Goal: Information Seeking & Learning: Find specific fact

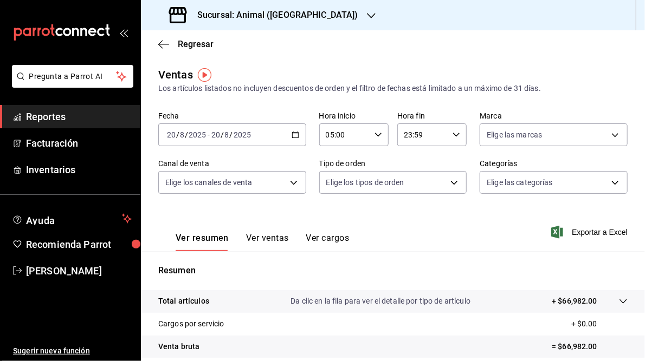
click at [293, 134] on icon "button" at bounding box center [295, 135] width 8 height 8
click at [444, 227] on div "Ver resumen Ver ventas Ver cargos Exportar a Excel" at bounding box center [393, 229] width 504 height 44
click at [286, 17] on h3 "Sucursal: Animal ([GEOGRAPHIC_DATA])" at bounding box center [274, 15] width 170 height 13
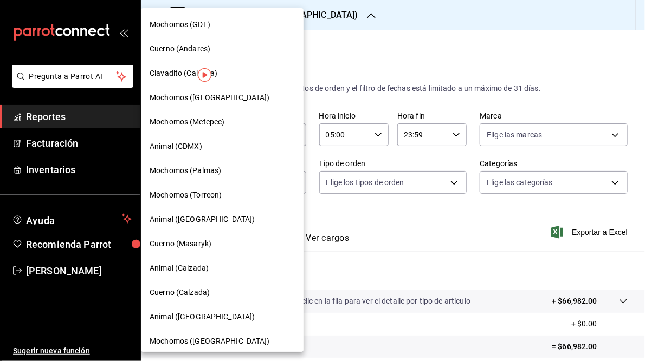
click at [189, 30] on span "Mochomos (GDL)" at bounding box center [180, 24] width 61 height 11
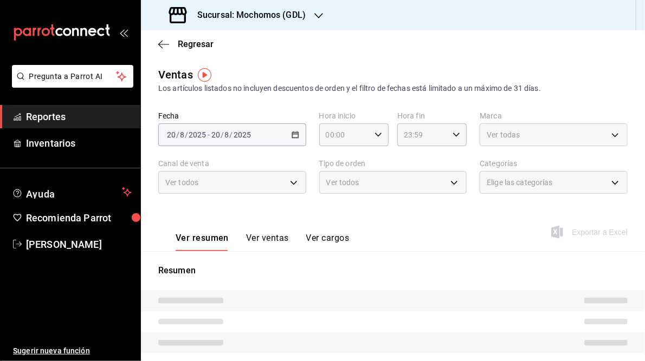
type input "05:00"
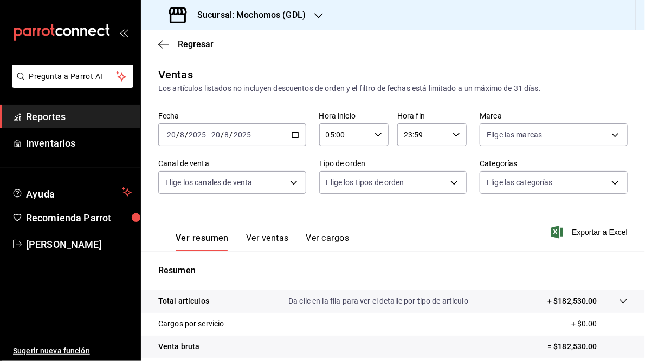
scroll to position [157, 0]
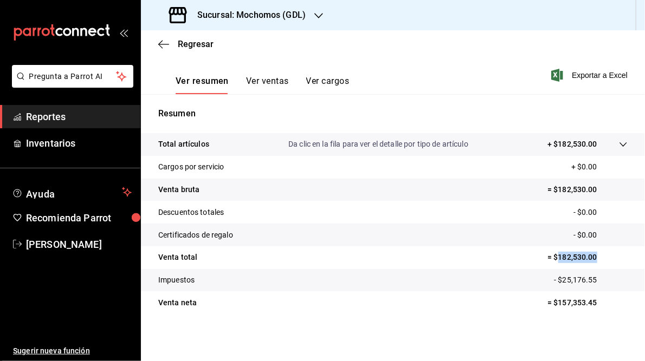
drag, startPoint x: 553, startPoint y: 258, endPoint x: 593, endPoint y: 254, distance: 39.8
click at [593, 254] on p "= $182,530.00" at bounding box center [587, 257] width 80 height 11
copy p "182,530.00"
click at [588, 76] on span "Exportar a Excel" at bounding box center [590, 75] width 74 height 13
click at [424, 63] on div "Ver resumen Ver ventas Ver cargos Exportar a Excel" at bounding box center [393, 72] width 504 height 44
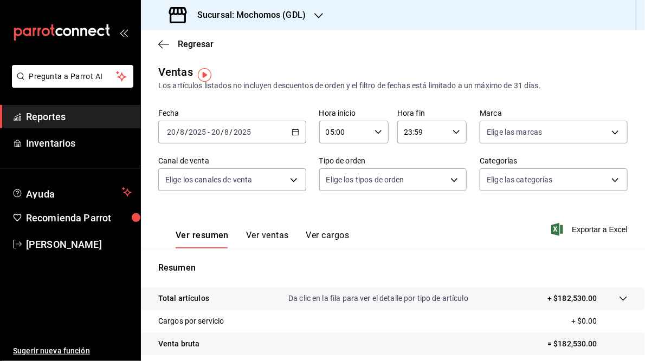
scroll to position [0, 0]
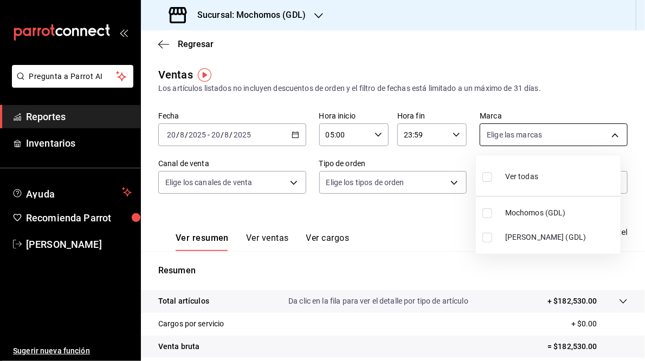
click at [609, 132] on body "Pregunta a Parrot AI Reportes Inventarios Ayuda Recomienda Parrot [PERSON_NAME]…" at bounding box center [322, 180] width 645 height 361
click at [505, 238] on span "[PERSON_NAME] (GDL)" at bounding box center [560, 237] width 111 height 11
type input "9cac9703-0c5a-4d8b-addd-5b6b571d65b9"
checkbox input "true"
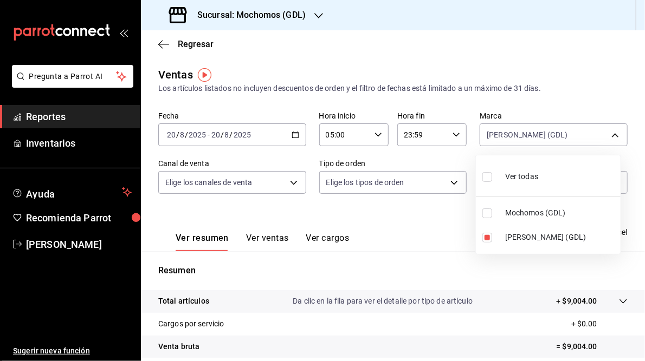
click at [436, 232] on div at bounding box center [322, 180] width 645 height 361
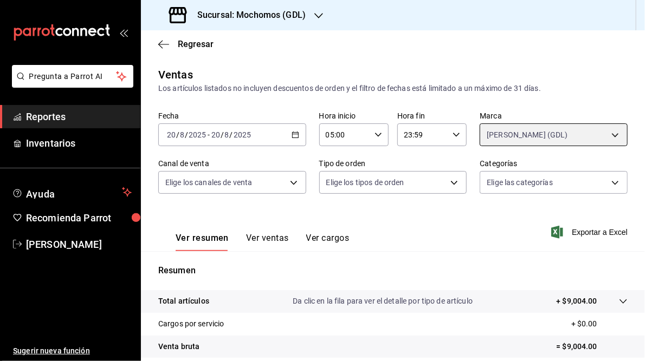
scroll to position [157, 0]
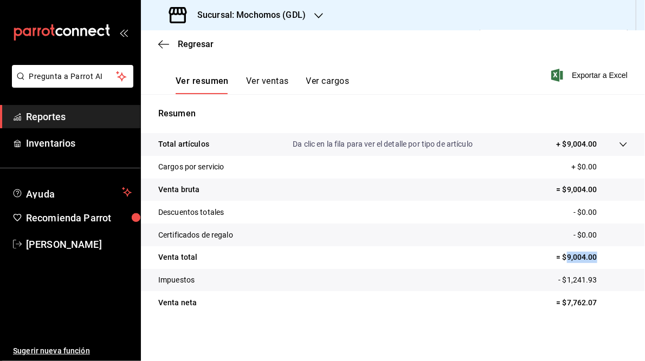
drag, startPoint x: 560, startPoint y: 258, endPoint x: 601, endPoint y: 257, distance: 41.2
click at [601, 257] on p "= $9,004.00" at bounding box center [591, 257] width 71 height 11
copy p "9,004.00"
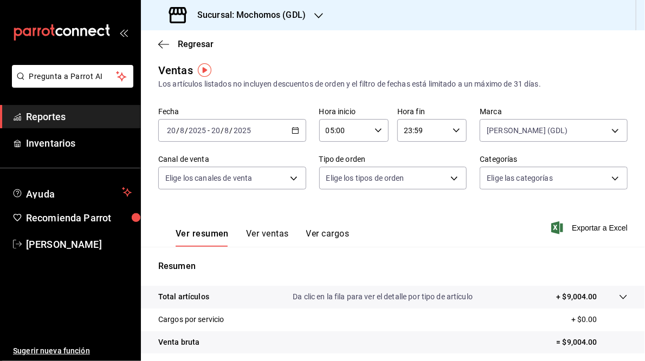
scroll to position [0, 0]
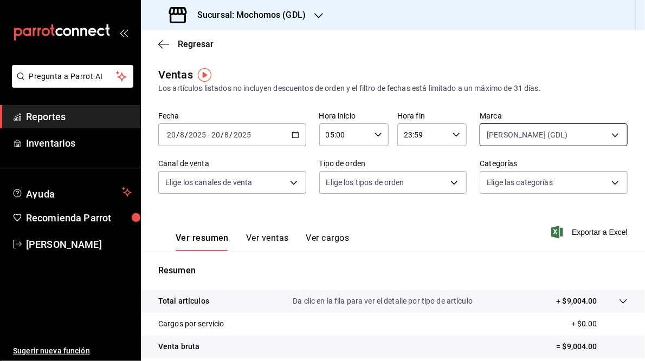
click at [606, 134] on body "Pregunta a Parrot AI Reportes Inventarios Ayuda Recomienda Parrot [PERSON_NAME]…" at bounding box center [322, 180] width 645 height 361
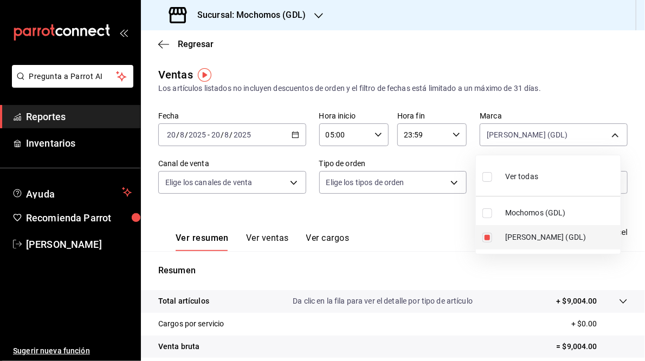
click at [492, 231] on li "[PERSON_NAME] (GDL)" at bounding box center [548, 237] width 145 height 24
checkbox input "false"
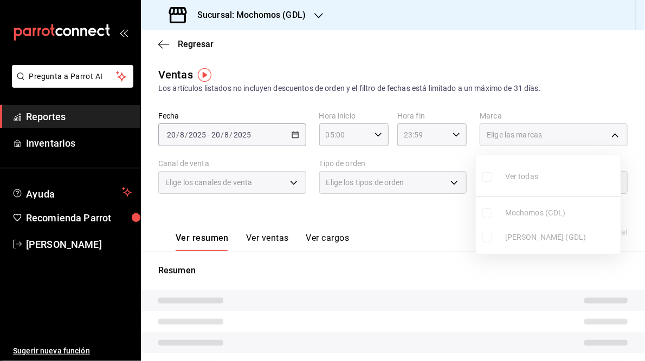
click at [488, 211] on ul "Ver todas Mochomos (GDL) [PERSON_NAME] (GDL)" at bounding box center [548, 204] width 145 height 99
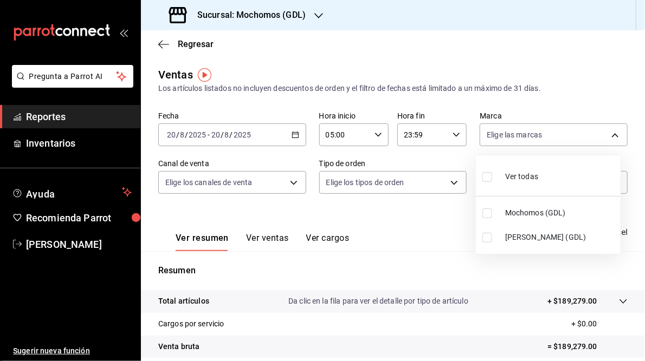
click at [488, 211] on input "checkbox" at bounding box center [487, 214] width 10 height 10
checkbox input "true"
type input "36c25d4a-7cb0-456c-a434-e981d54830bc"
click at [430, 230] on div at bounding box center [322, 180] width 645 height 361
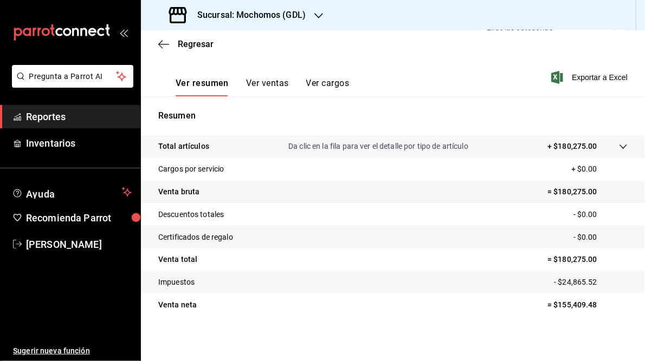
scroll to position [157, 0]
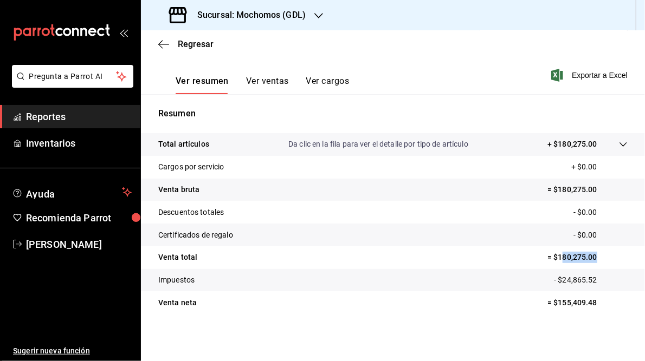
drag, startPoint x: 554, startPoint y: 256, endPoint x: 610, endPoint y: 255, distance: 56.9
click at [610, 255] on p "= $180,275.00" at bounding box center [587, 257] width 80 height 11
click at [519, 246] on tr "Venta total = $180,275.00" at bounding box center [393, 257] width 504 height 23
drag, startPoint x: 551, startPoint y: 259, endPoint x: 606, endPoint y: 261, distance: 54.7
click at [606, 261] on p "= $180,275.00" at bounding box center [587, 257] width 80 height 11
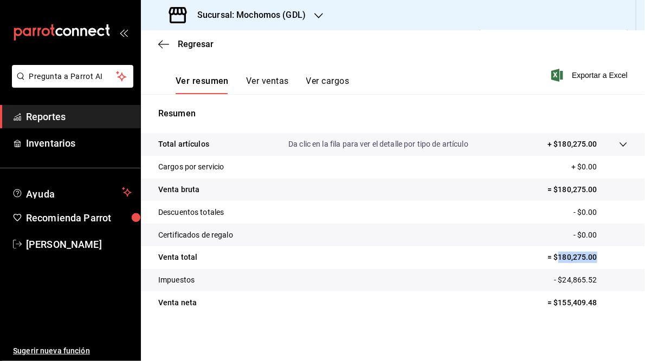
copy p "180,275.00"
click at [313, 13] on div "Sucursal: Mochomos (GDL)" at bounding box center [239, 15] width 178 height 30
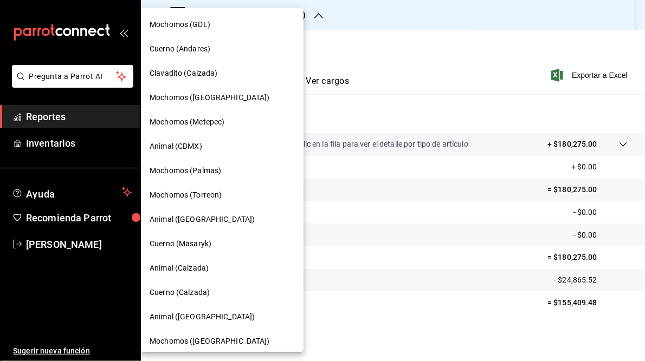
click at [205, 51] on span "Cuerno (Andares)" at bounding box center [180, 48] width 61 height 11
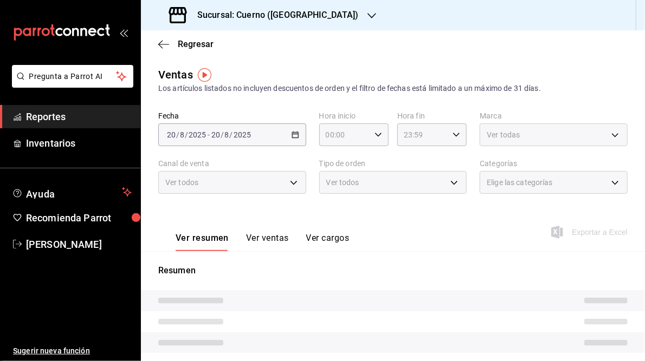
type input "05:00"
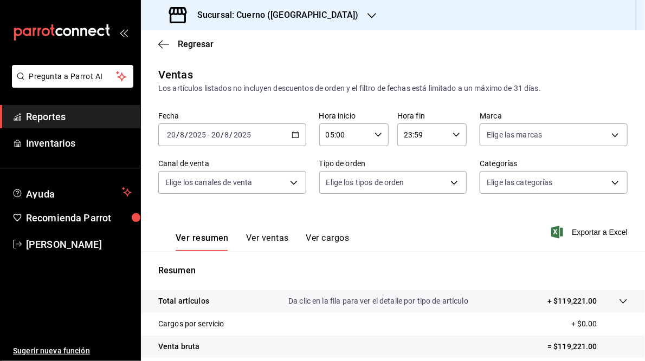
scroll to position [140, 0]
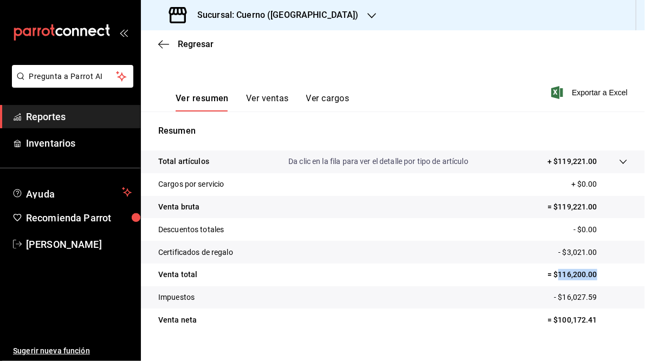
drag, startPoint x: 551, startPoint y: 277, endPoint x: 591, endPoint y: 276, distance: 39.6
click at [591, 276] on p "= $116,200.00" at bounding box center [587, 274] width 80 height 11
copy p "116,200.00"
click at [282, 12] on h3 "Sucursal: Cuerno ([GEOGRAPHIC_DATA])" at bounding box center [274, 15] width 170 height 13
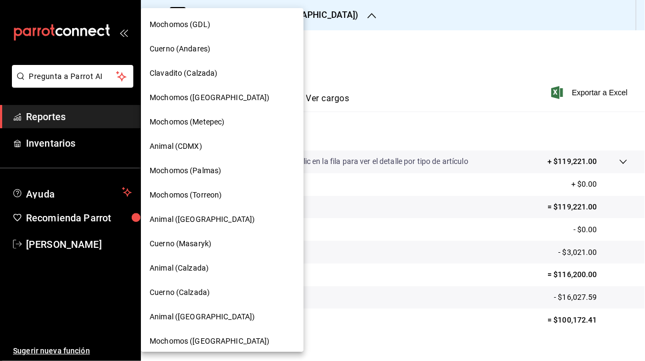
click at [213, 194] on span "Mochomos (Torreon)" at bounding box center [186, 195] width 72 height 11
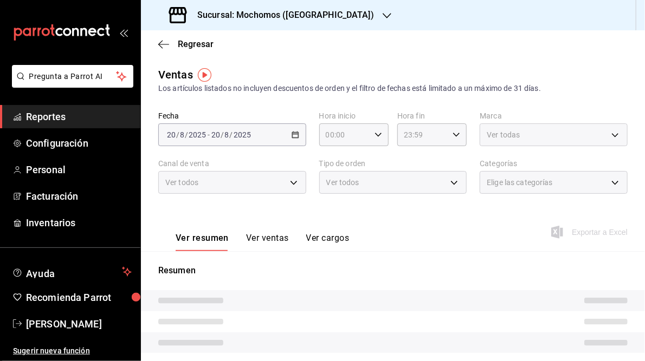
scroll to position [165, 0]
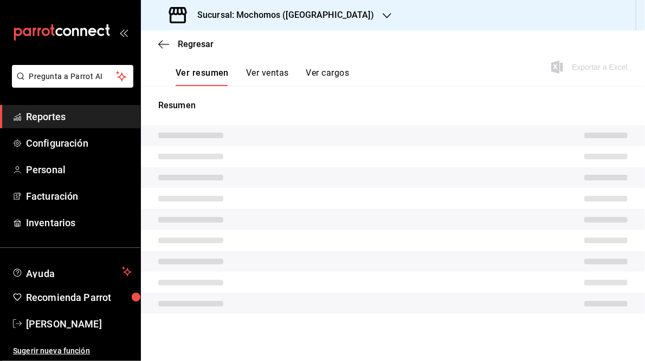
type input "05:00"
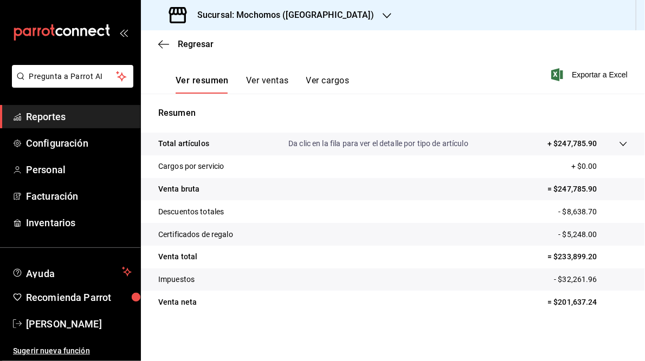
scroll to position [157, 0]
drag, startPoint x: 553, startPoint y: 256, endPoint x: 599, endPoint y: 258, distance: 46.1
click at [599, 258] on p "= $233,899.20" at bounding box center [587, 257] width 80 height 11
copy p "233,899.20"
click at [245, 15] on h3 "Sucursal: Mochomos ([GEOGRAPHIC_DATA])" at bounding box center [281, 15] width 185 height 13
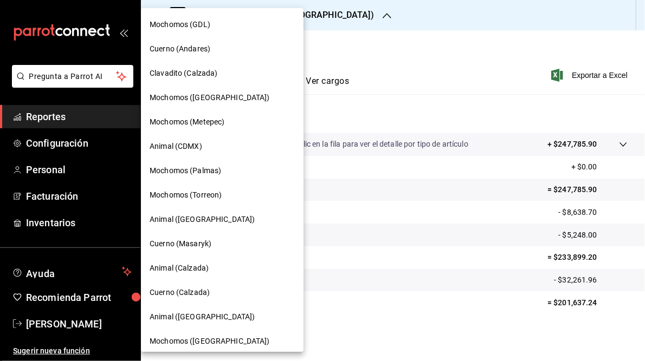
scroll to position [79, 0]
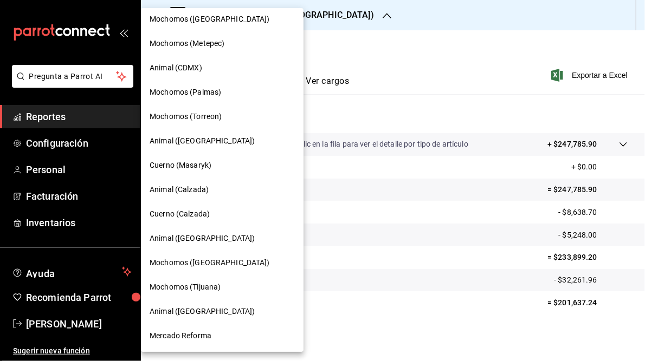
click at [209, 259] on span "Mochomos ([GEOGRAPHIC_DATA])" at bounding box center [210, 262] width 120 height 11
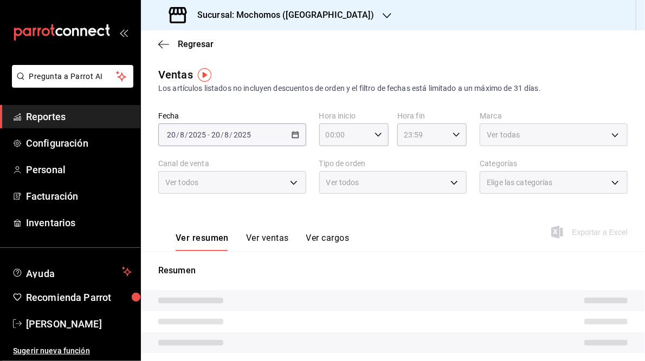
type input "05:00"
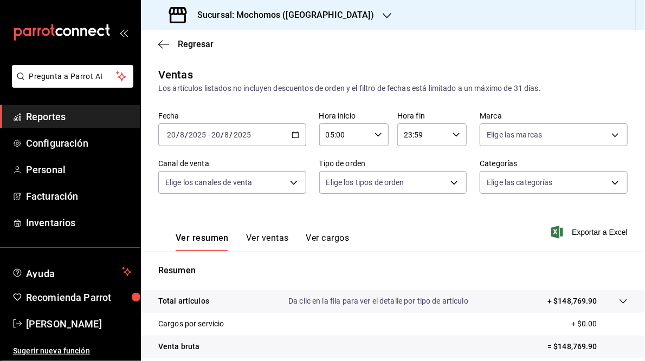
scroll to position [157, 0]
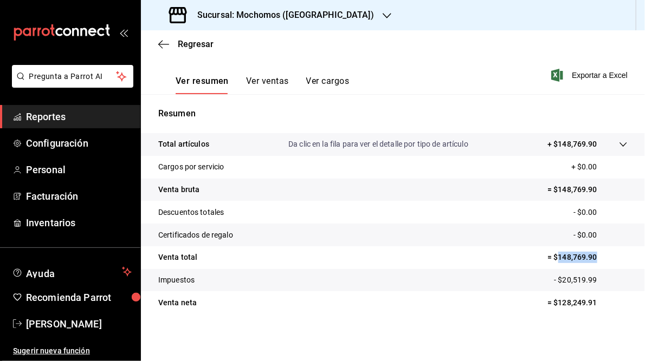
drag, startPoint x: 552, startPoint y: 257, endPoint x: 601, endPoint y: 252, distance: 49.1
click at [601, 252] on p "= $148,769.90" at bounding box center [587, 257] width 80 height 11
copy p "148,769.90"
click at [337, 11] on div "Sucursal: Mochomos ([GEOGRAPHIC_DATA])" at bounding box center [273, 15] width 246 height 30
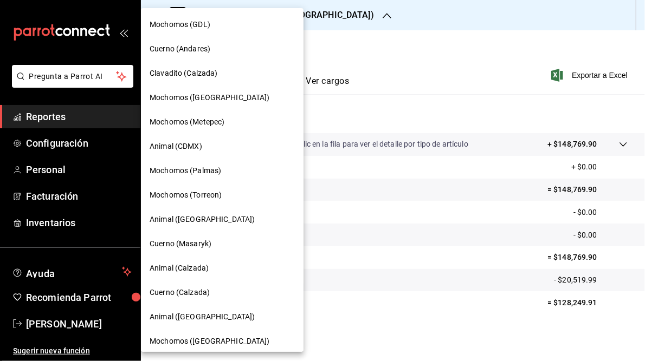
scroll to position [79, 0]
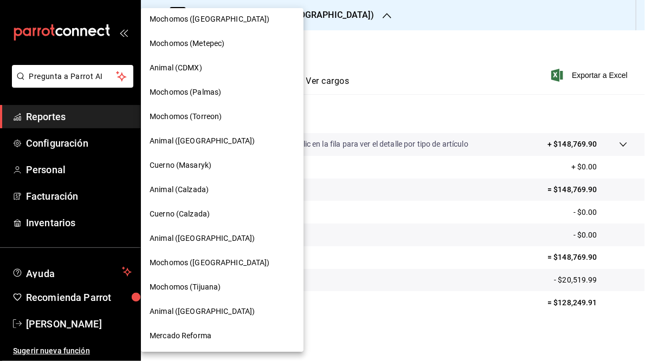
click at [179, 334] on span "Mercado Reforma" at bounding box center [181, 335] width 62 height 11
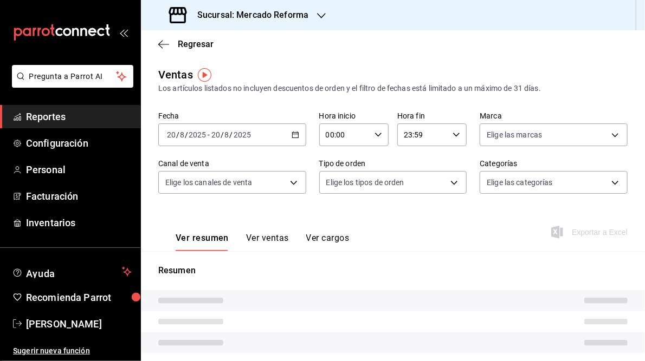
type input "05:00"
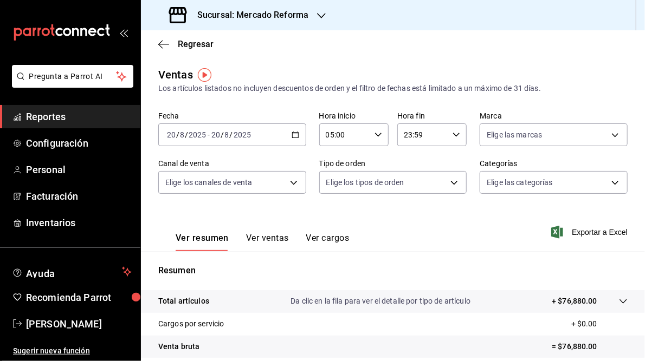
scroll to position [157, 0]
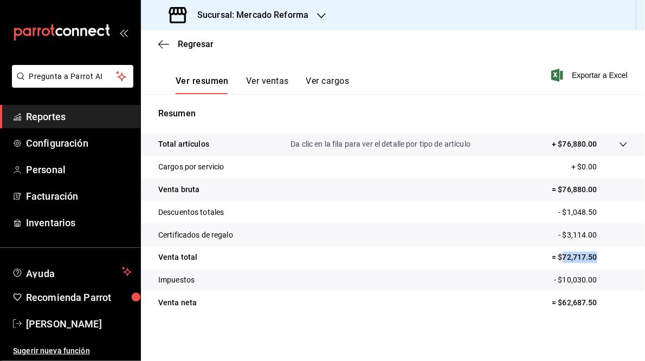
drag, startPoint x: 554, startPoint y: 257, endPoint x: 595, endPoint y: 252, distance: 41.5
click at [595, 252] on p "= $72,717.50" at bounding box center [589, 257] width 76 height 11
copy p "72,717.50"
